Goal: Task Accomplishment & Management: Manage account settings

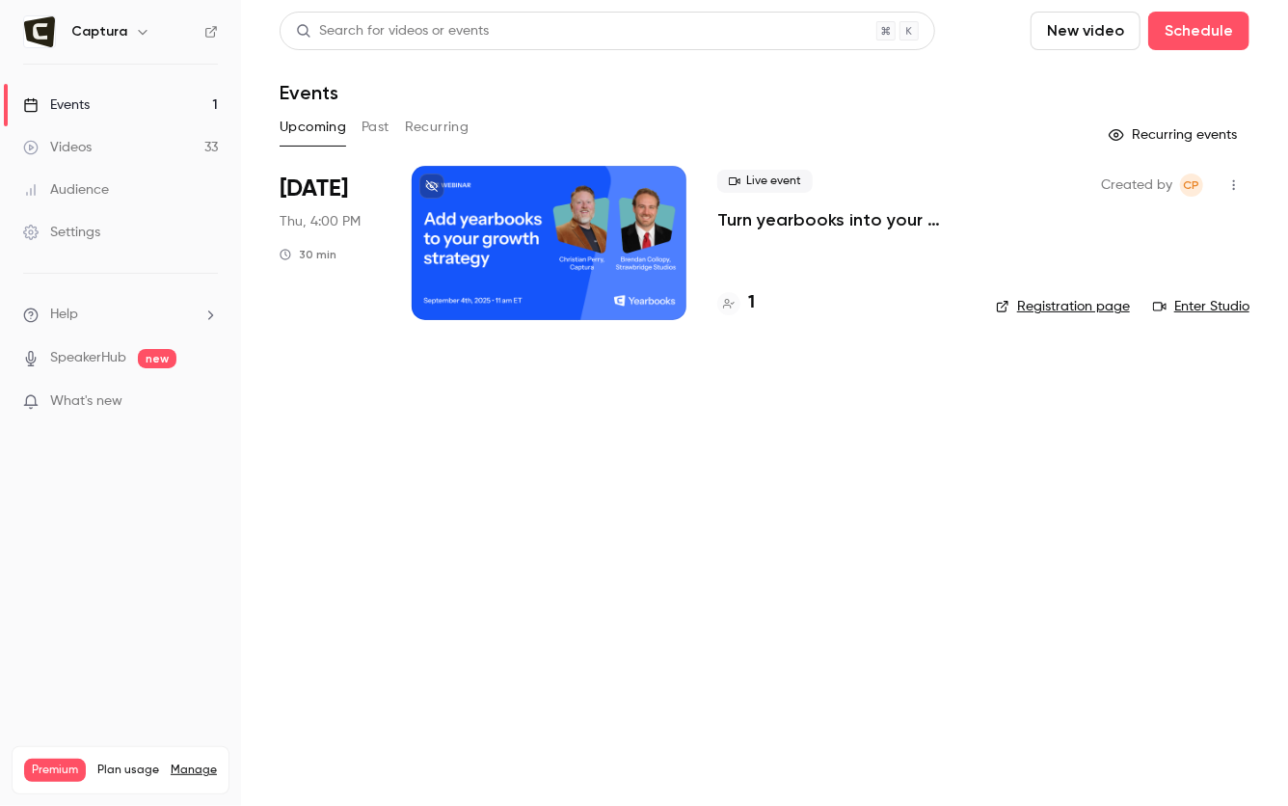
click at [591, 254] on div at bounding box center [549, 243] width 275 height 154
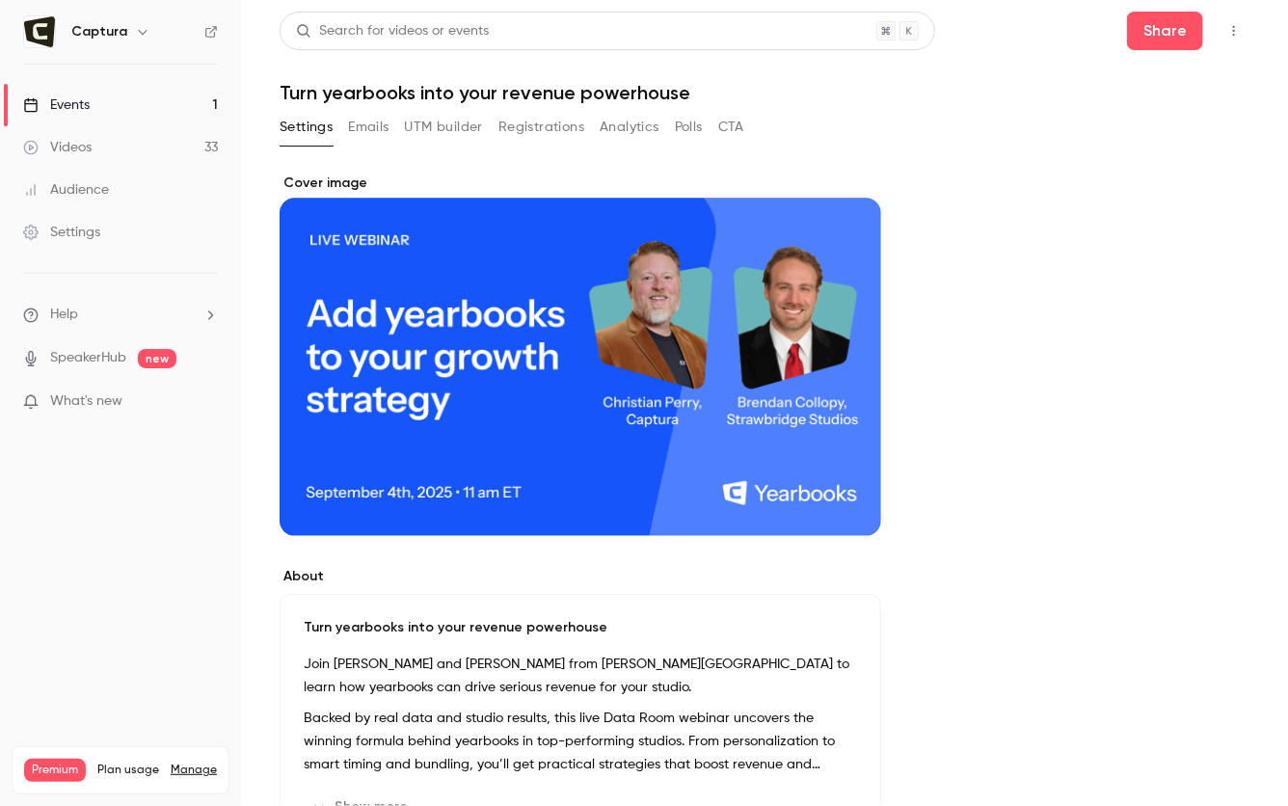
click at [502, 89] on h1 "Turn yearbooks into your revenue powerhouse" at bounding box center [765, 92] width 970 height 23
drag, startPoint x: 700, startPoint y: 89, endPoint x: 280, endPoint y: 83, distance: 420.4
click at [280, 83] on h1 "Turn yearbooks into your revenue powerhouse" at bounding box center [765, 92] width 970 height 23
copy h1 "Turn yearbooks into your revenue powerhouse"
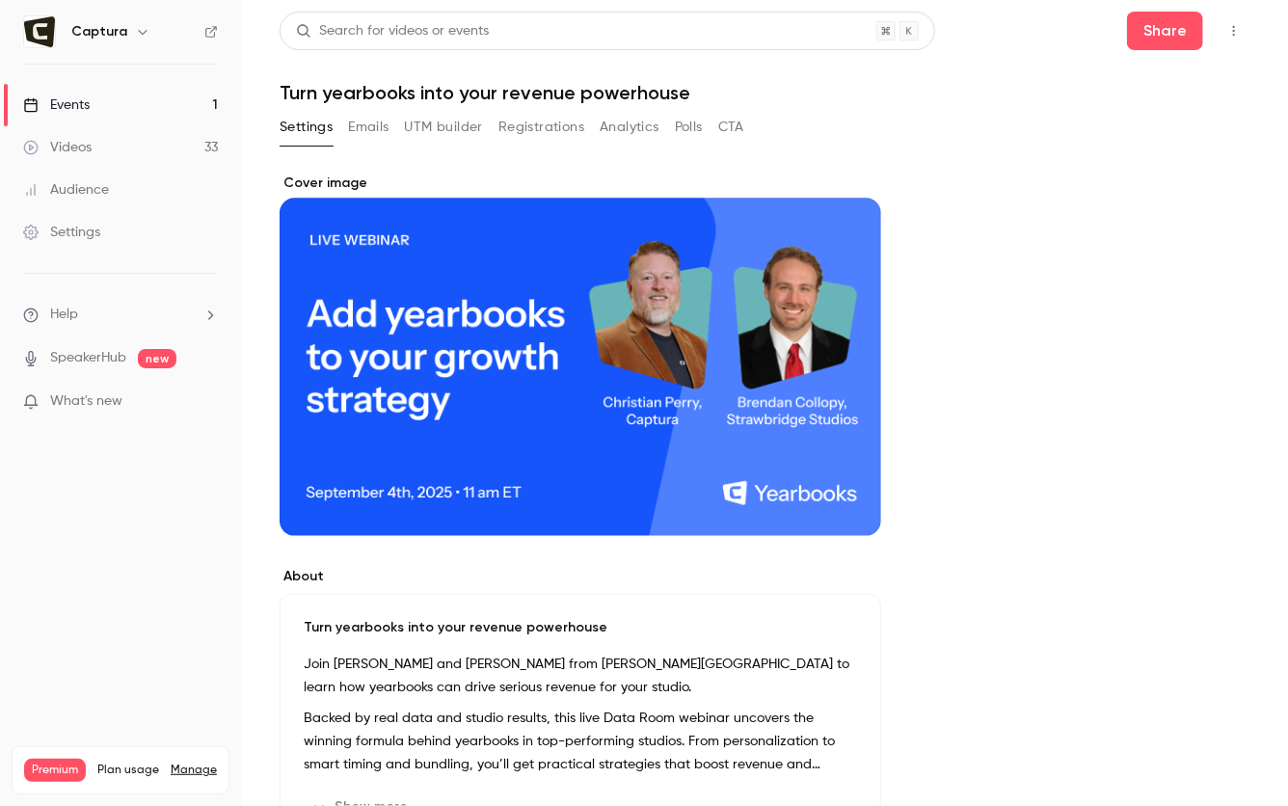
click at [850, 500] on icon "Cover image" at bounding box center [846, 501] width 13 height 13
click at [835, 493] on button "Cover image" at bounding box center [846, 501] width 39 height 39
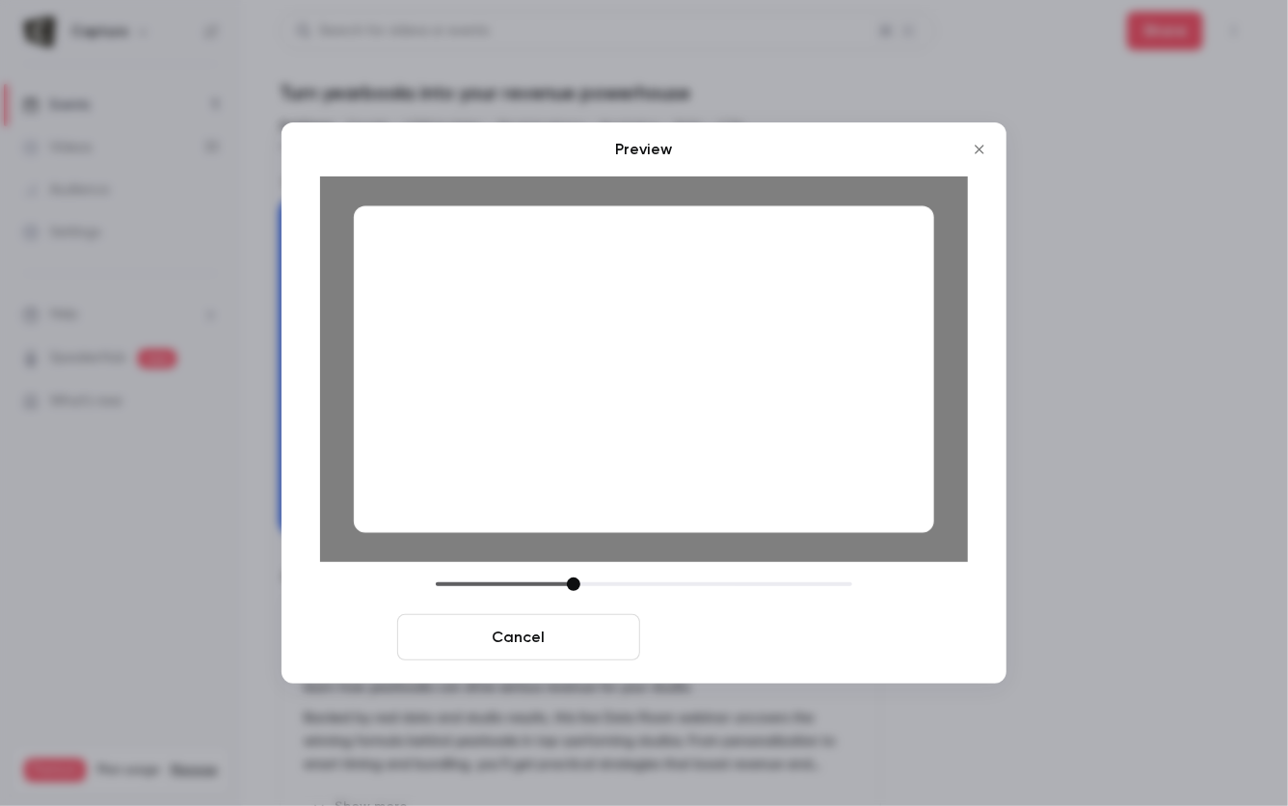
click at [795, 642] on button "Save cover" at bounding box center [769, 637] width 243 height 46
